Goal: Task Accomplishment & Management: Manage account settings

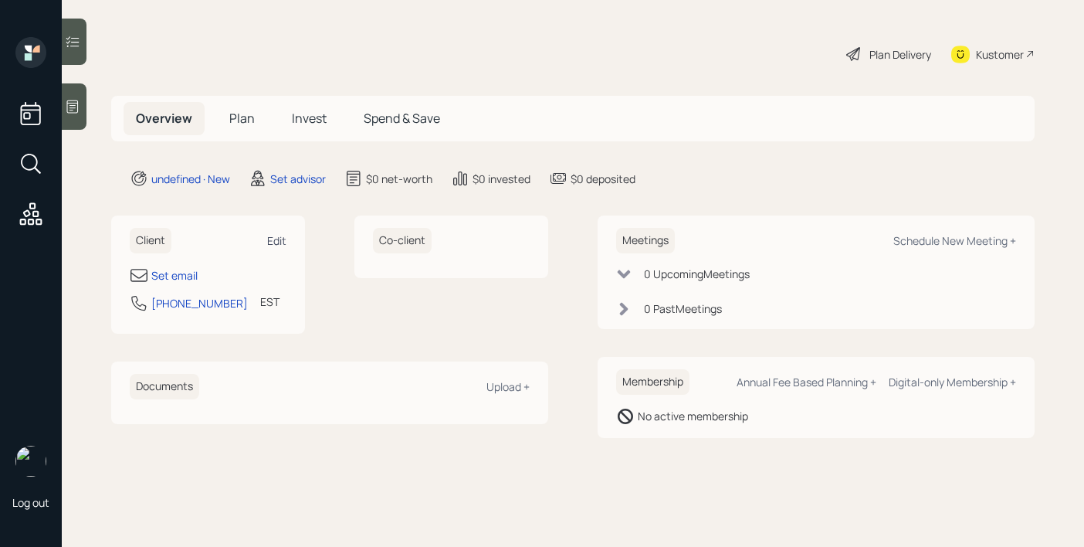
click at [272, 242] on div "Edit" at bounding box center [276, 240] width 19 height 15
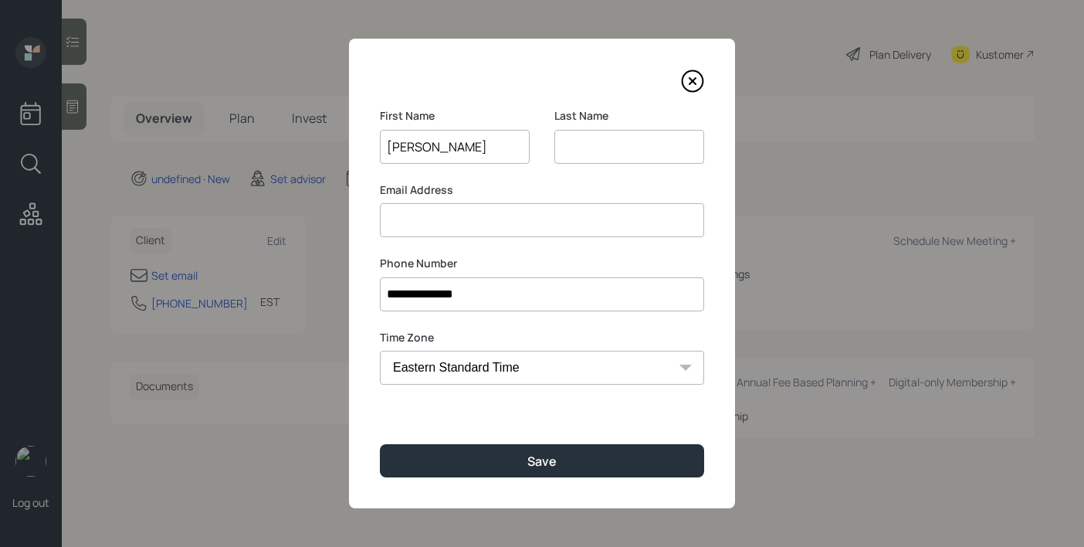
type input "[PERSON_NAME]"
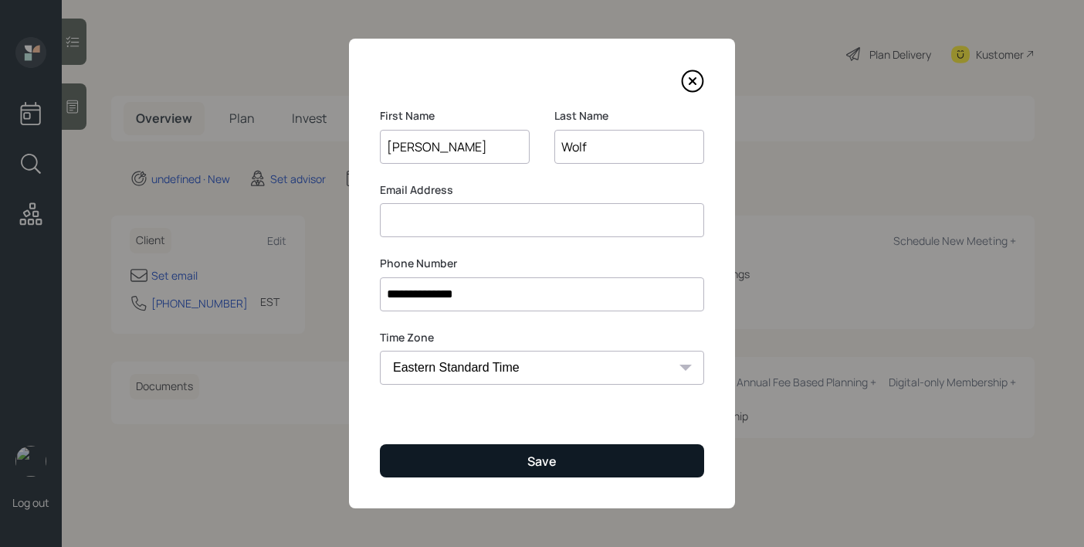
type input "Wolf"
click at [439, 462] on button "Save" at bounding box center [542, 460] width 324 height 33
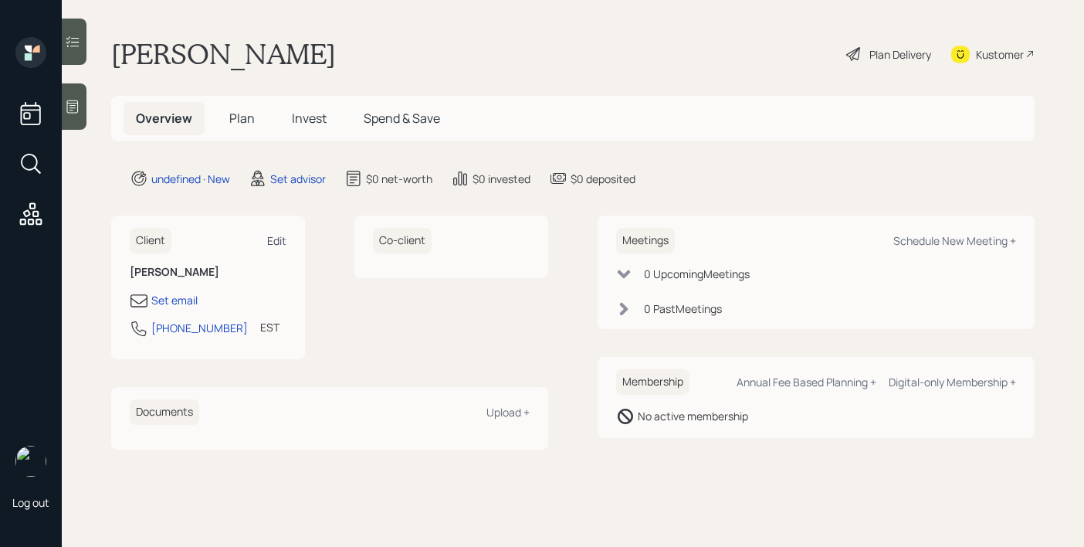
click at [280, 242] on div "Edit" at bounding box center [276, 240] width 19 height 15
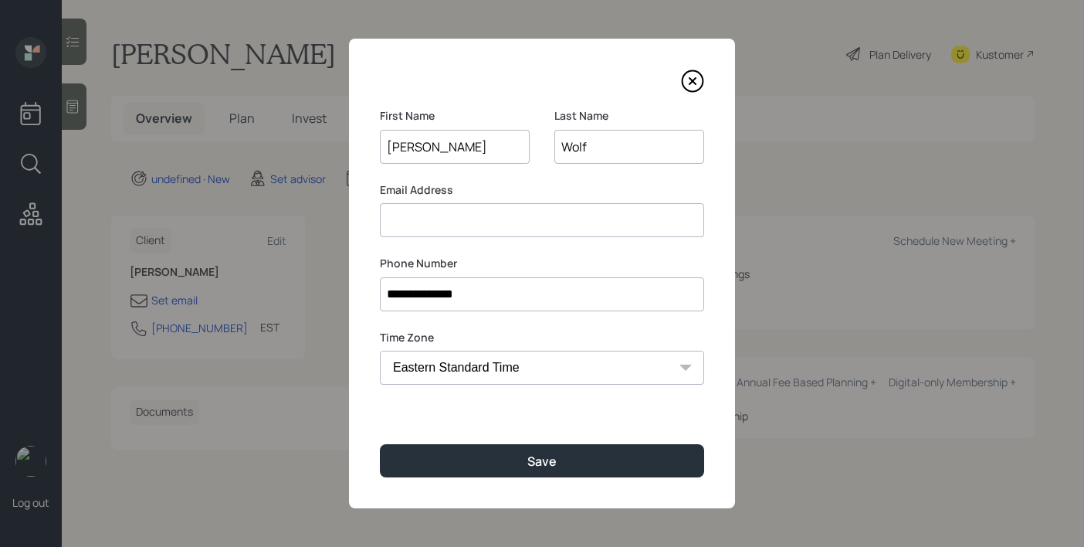
click at [522, 235] on input at bounding box center [542, 220] width 324 height 34
type input "gwulf"
click at [578, 151] on input "Wolf" at bounding box center [629, 147] width 150 height 34
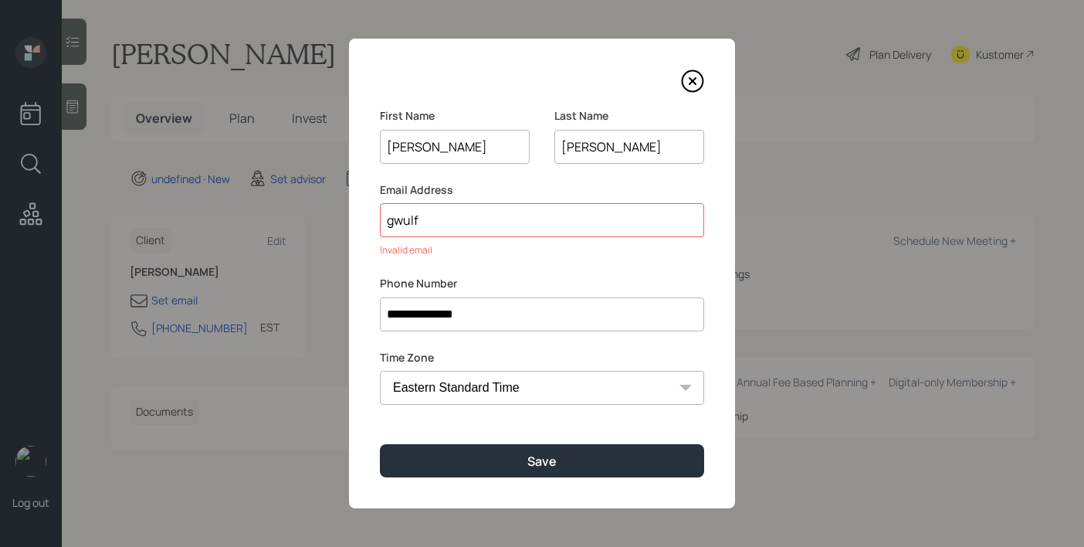
type input "[PERSON_NAME]"
click at [485, 222] on input "gwulf" at bounding box center [542, 220] width 324 height 34
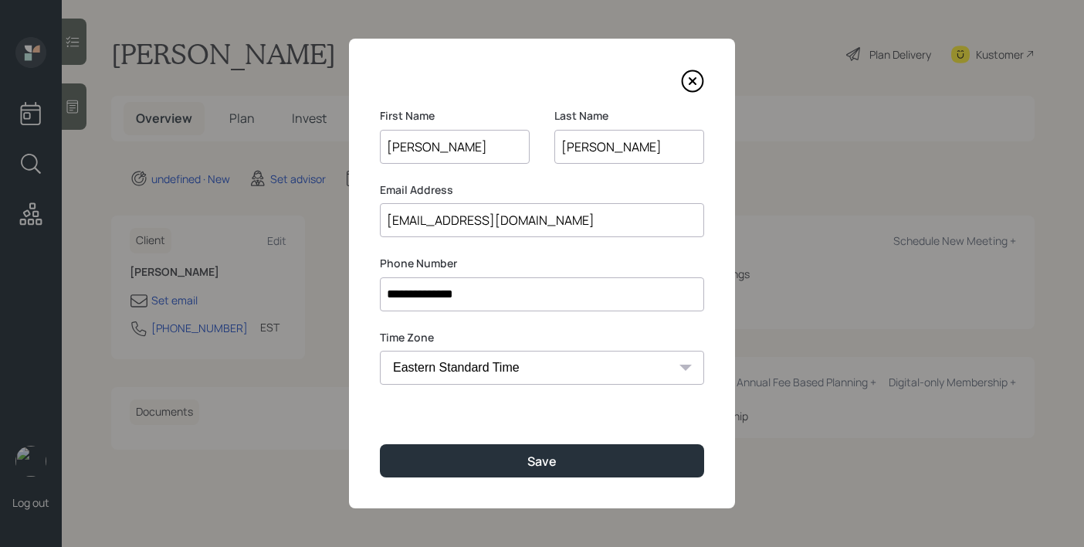
type input "[EMAIL_ADDRESS][DOMAIN_NAME]"
click at [516, 174] on div "First Name [PERSON_NAME]" at bounding box center [455, 145] width 150 height 74
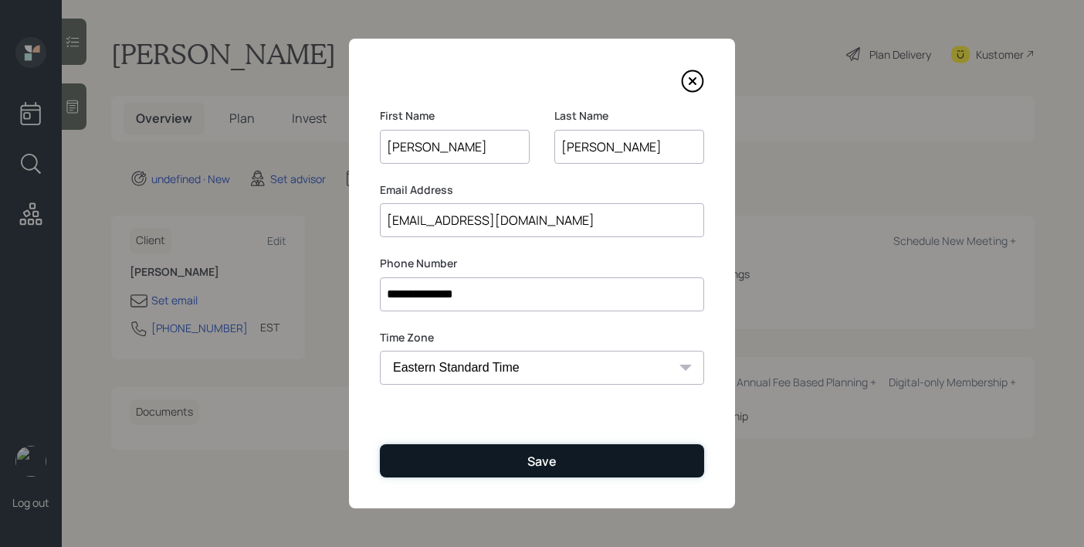
click at [490, 448] on button "Save" at bounding box center [542, 460] width 324 height 33
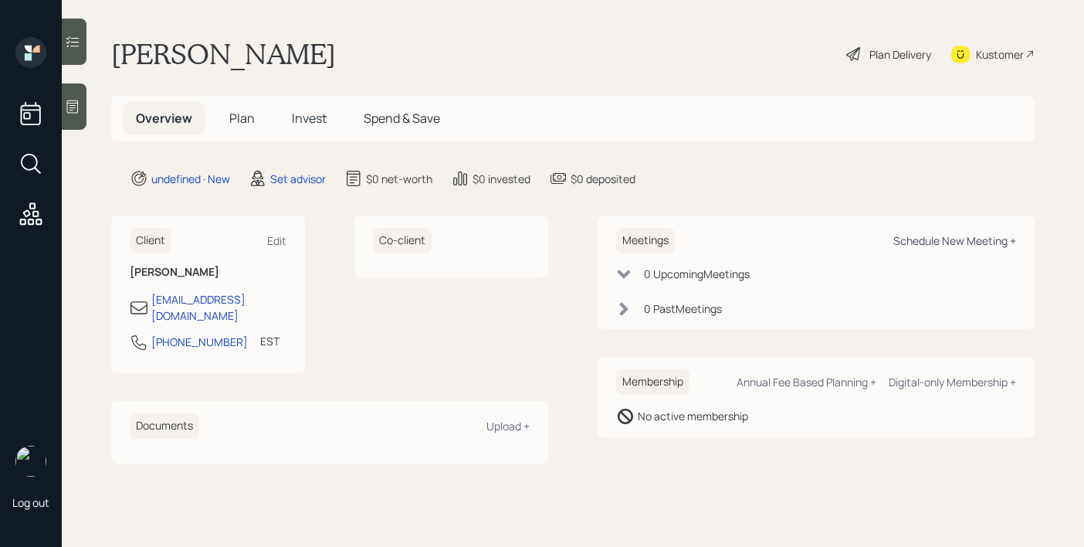
click at [919, 244] on div "Schedule New Meeting +" at bounding box center [954, 240] width 123 height 15
select select "round-[PERSON_NAME]"
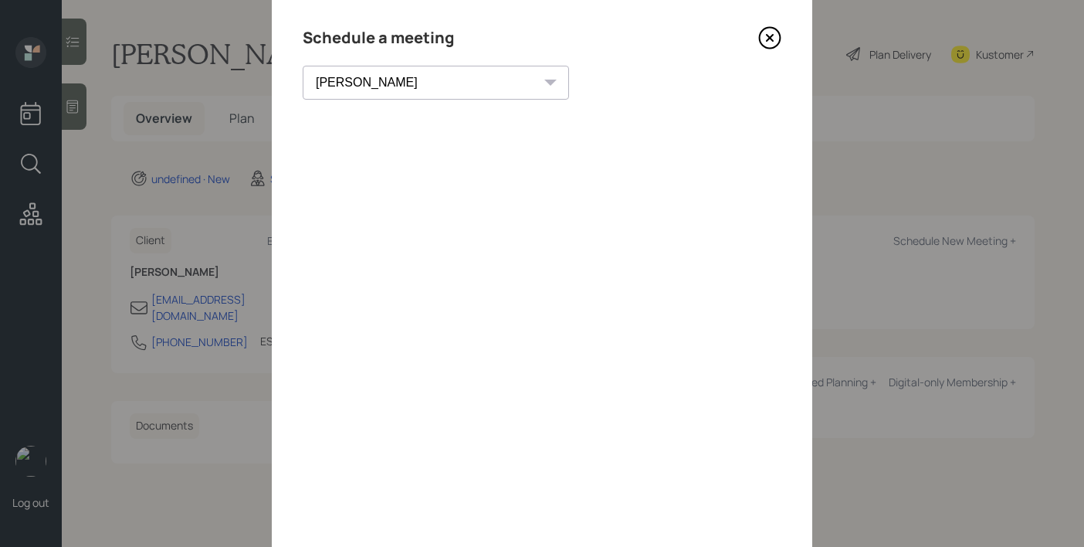
scroll to position [46, 0]
click at [774, 42] on icon at bounding box center [769, 36] width 23 height 23
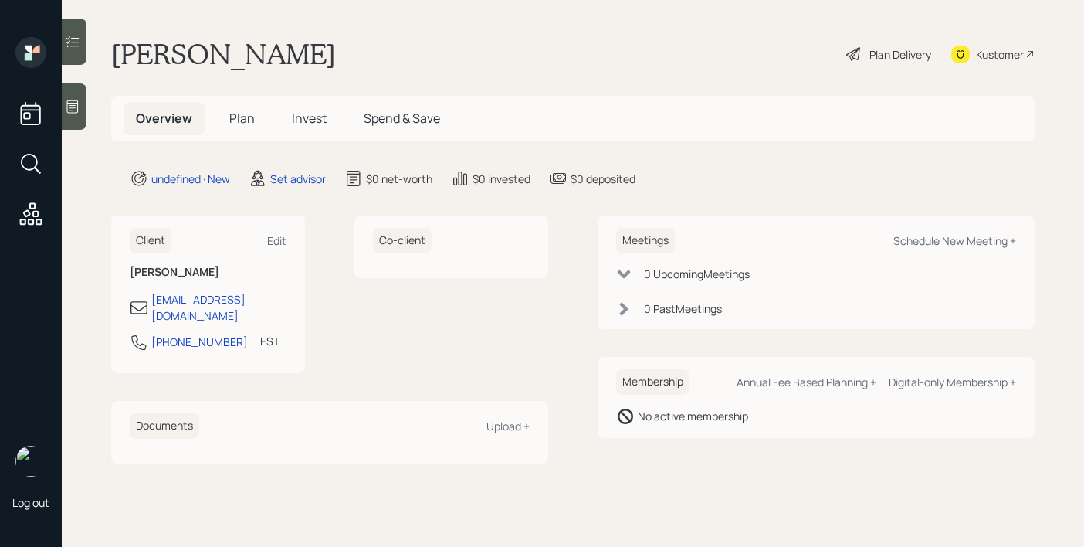
click at [67, 107] on icon at bounding box center [72, 106] width 15 height 15
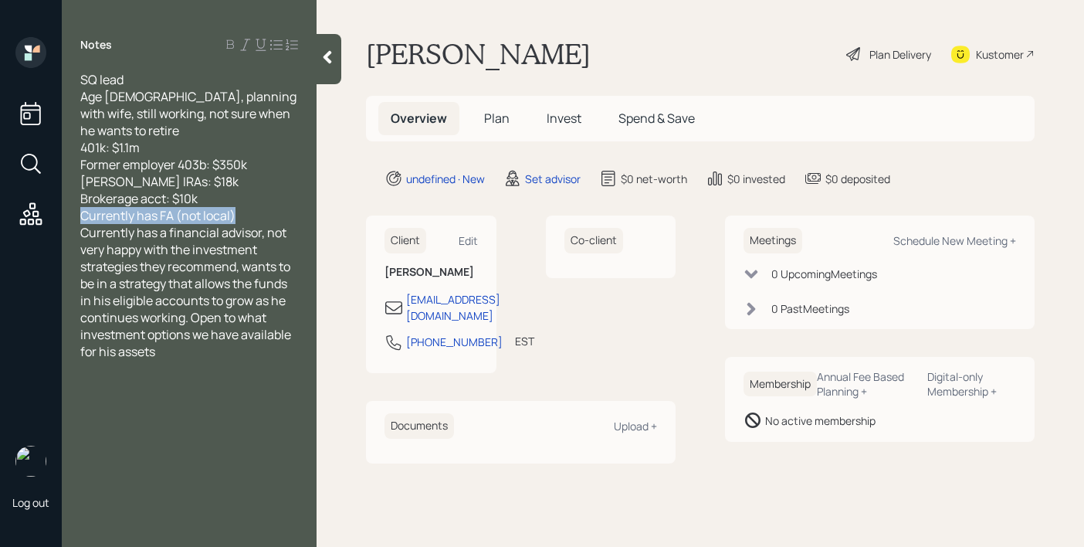
drag, startPoint x: 239, startPoint y: 219, endPoint x: 26, endPoint y: 213, distance: 213.2
click at [26, 213] on div "Log out Notes SQ lead Age [DEMOGRAPHIC_DATA], planning with wife, still working…" at bounding box center [542, 273] width 1084 height 547
click at [334, 52] on icon at bounding box center [327, 56] width 15 height 15
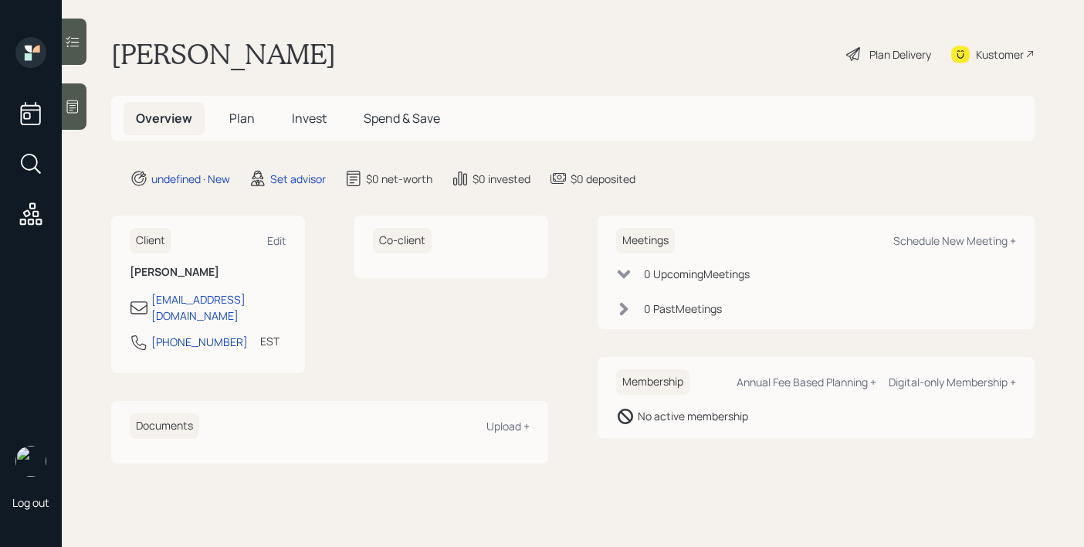
click at [73, 103] on icon at bounding box center [73, 106] width 12 height 13
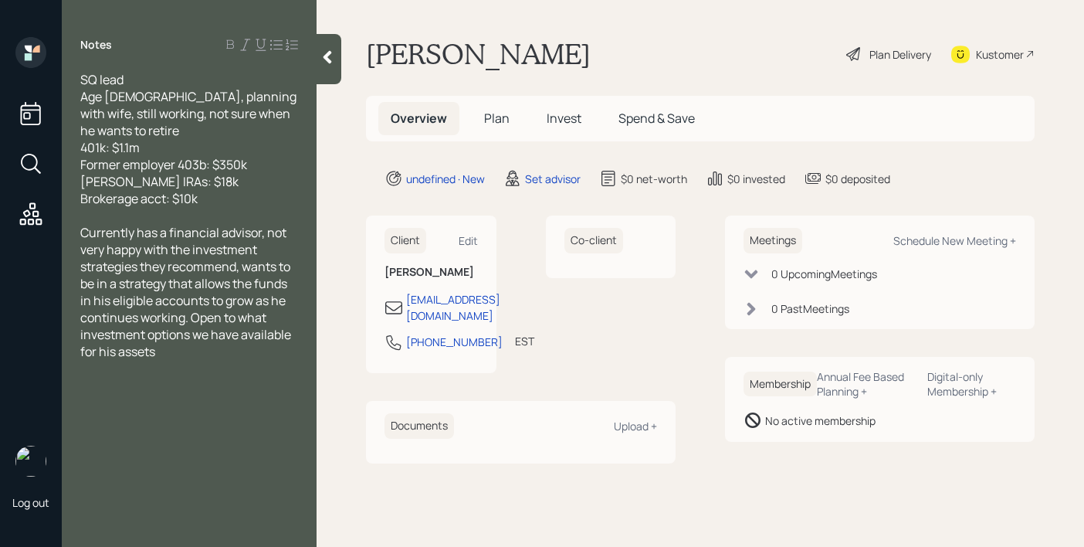
click at [334, 67] on div at bounding box center [329, 59] width 25 height 50
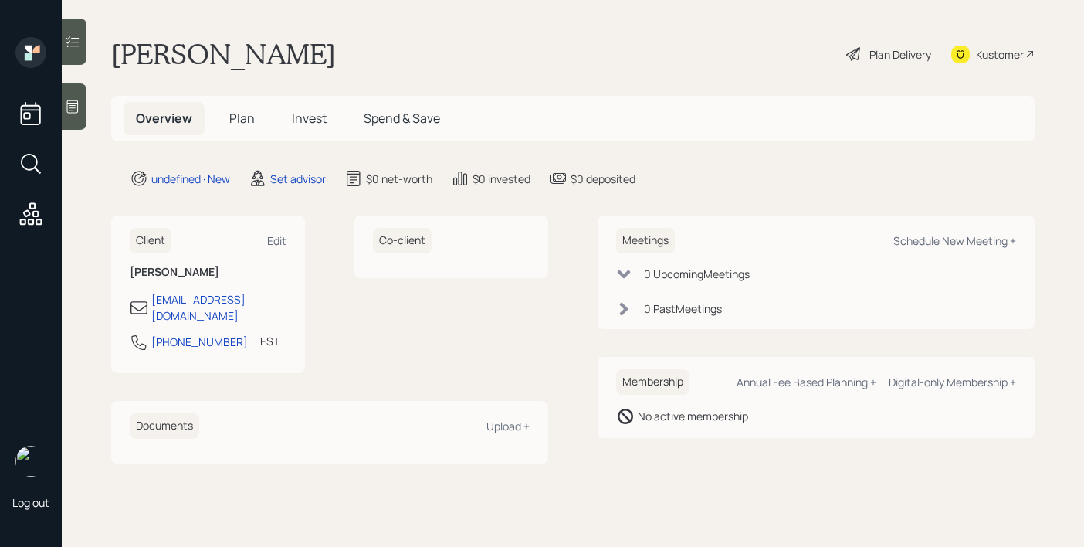
click at [76, 112] on icon at bounding box center [73, 106] width 12 height 13
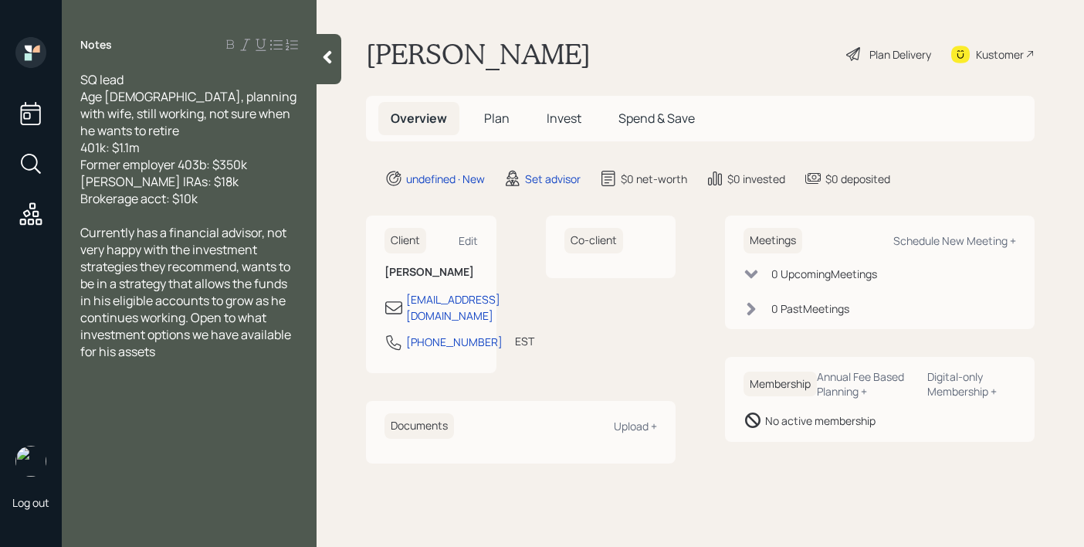
click at [334, 59] on icon at bounding box center [327, 56] width 15 height 15
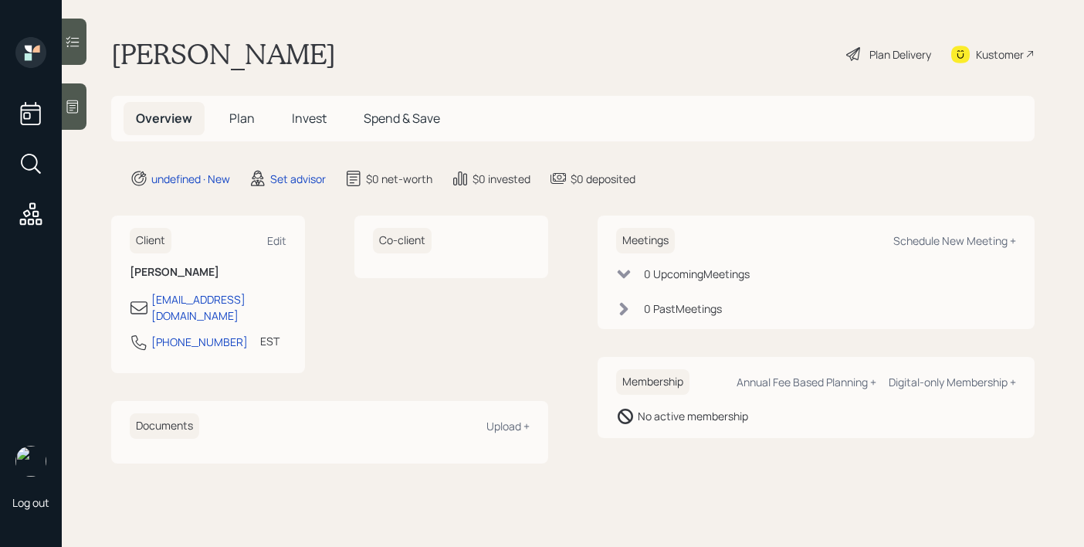
click at [910, 248] on div "Meetings Schedule New Meeting +" at bounding box center [816, 240] width 400 height 25
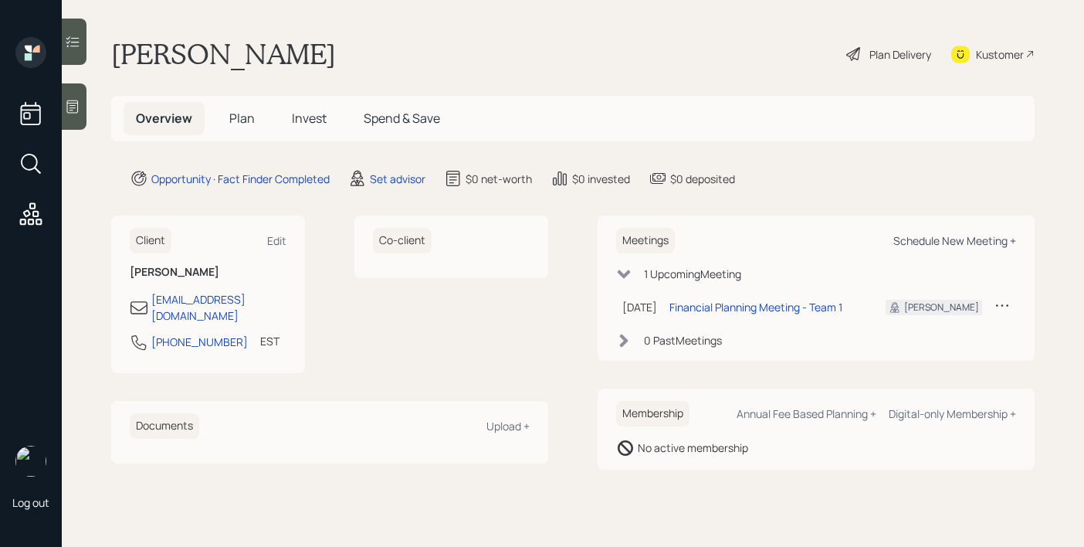
click at [918, 237] on div "Schedule New Meeting +" at bounding box center [954, 240] width 123 height 15
select select "round-[PERSON_NAME]"
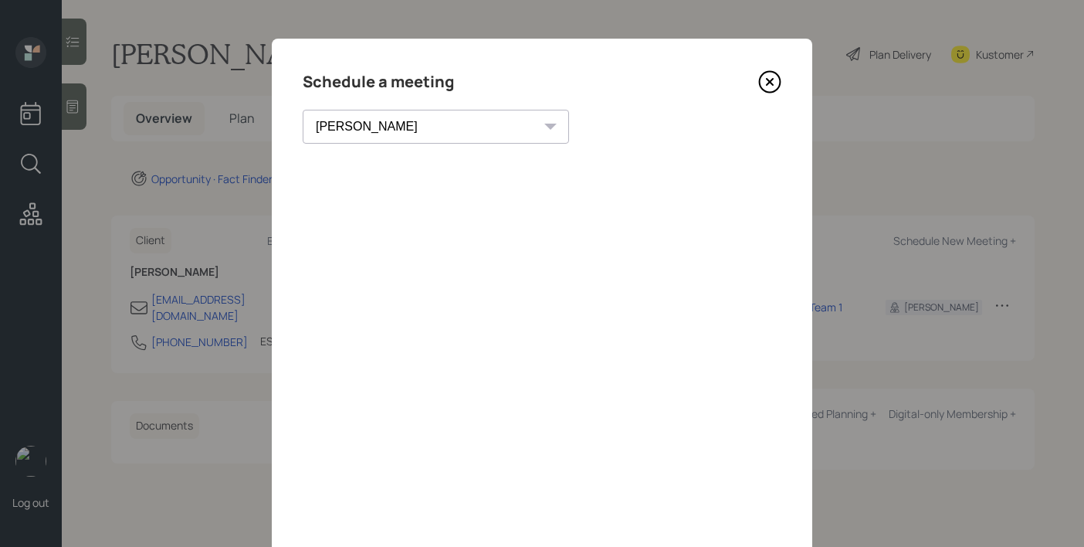
scroll to position [44, 0]
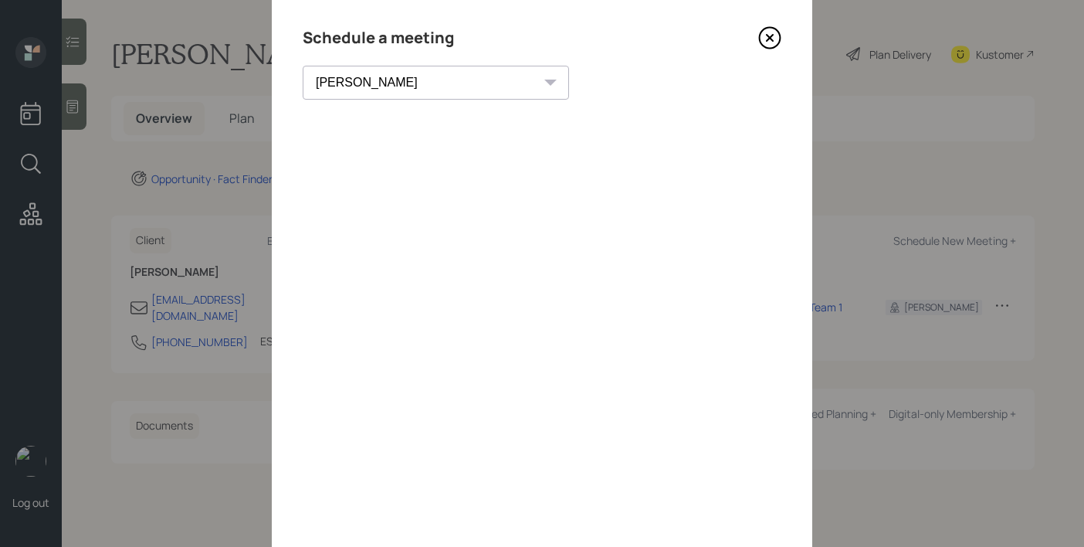
click at [771, 39] on icon at bounding box center [770, 38] width 6 height 6
